Goal: Transaction & Acquisition: Purchase product/service

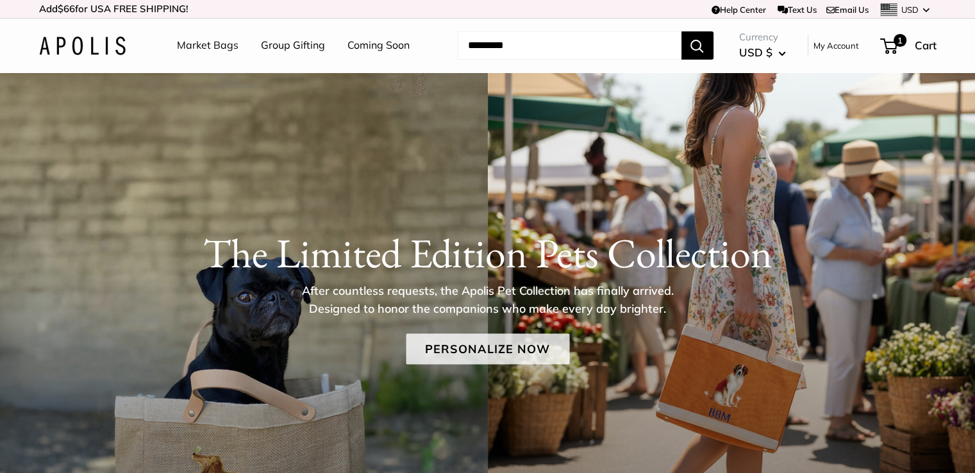
click at [505, 349] on link "Personalize Now" at bounding box center [487, 349] width 163 height 31
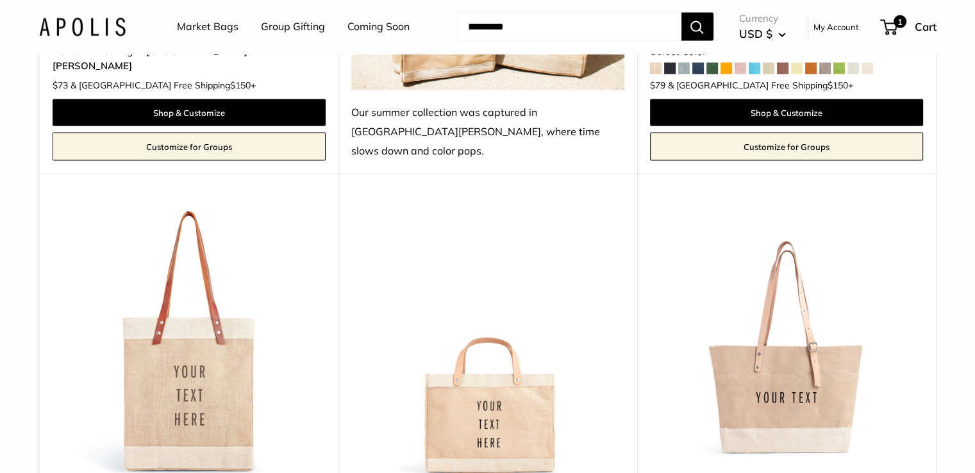
scroll to position [2884, 0]
